Goal: Task Accomplishment & Management: Use online tool/utility

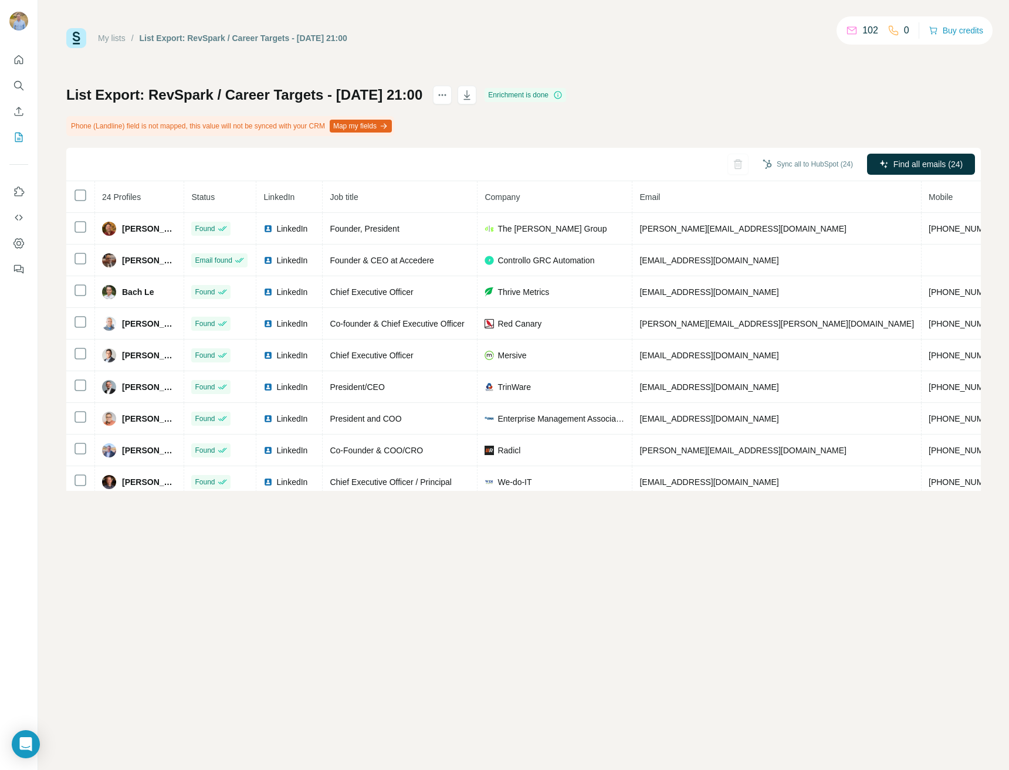
drag, startPoint x: 380, startPoint y: 40, endPoint x: 382, endPoint y: 31, distance: 9.1
click at [382, 31] on div "My lists / List Export: RevSpark / Career Targets - 23/09/2025 21:00 102 0 Buy …" at bounding box center [523, 38] width 915 height 20
click at [777, 165] on button "Sync all to HubSpot (24)" at bounding box center [807, 164] width 107 height 18
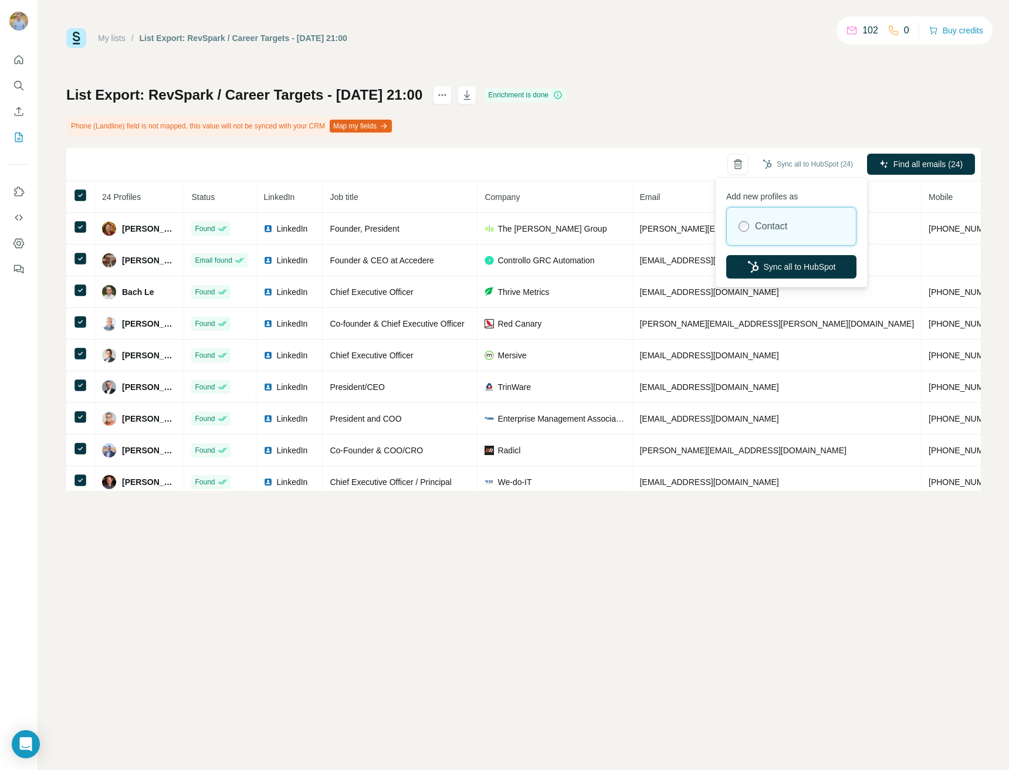
click at [794, 263] on button "Sync all to HubSpot" at bounding box center [791, 266] width 130 height 23
